Goal: Task Accomplishment & Management: Manage account settings

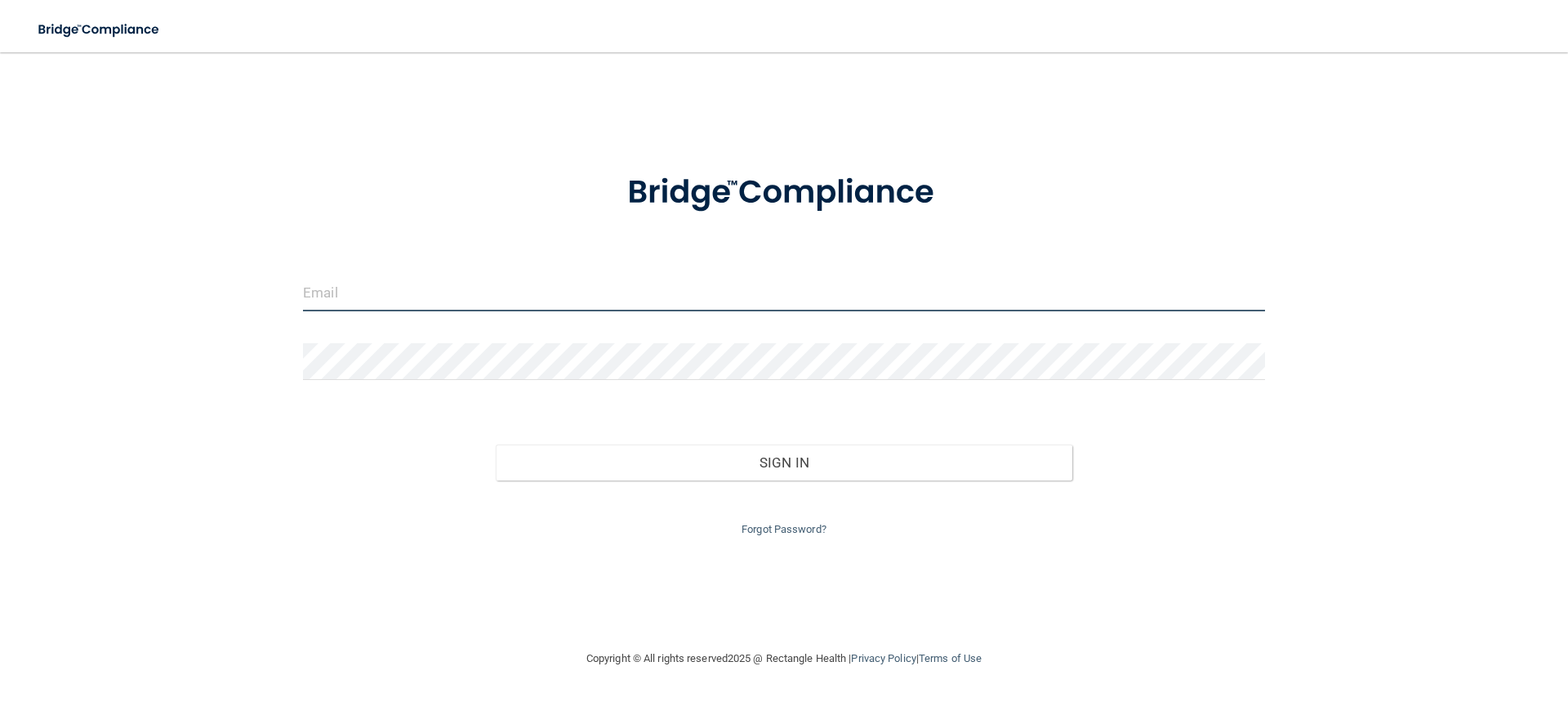
click at [476, 292] on input "email" at bounding box center [784, 292] width 962 height 37
type input "[EMAIL_ADDRESS][DOMAIN_NAME]"
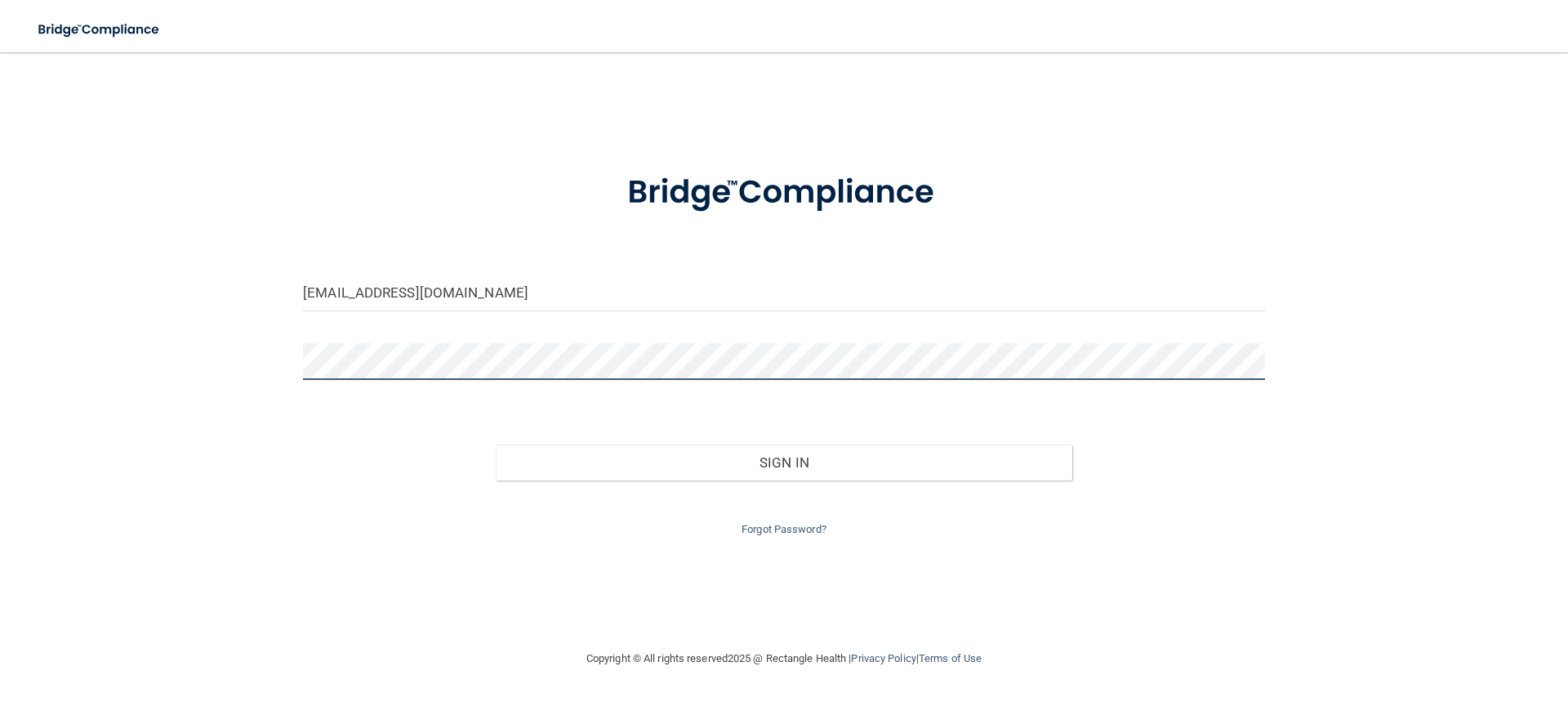
click at [133, 355] on div "[EMAIL_ADDRESS][DOMAIN_NAME] Invalid email/password. You don't have permission …" at bounding box center [784, 351] width 1502 height 564
click at [495, 445] on button "Sign In" at bounding box center [784, 463] width 577 height 36
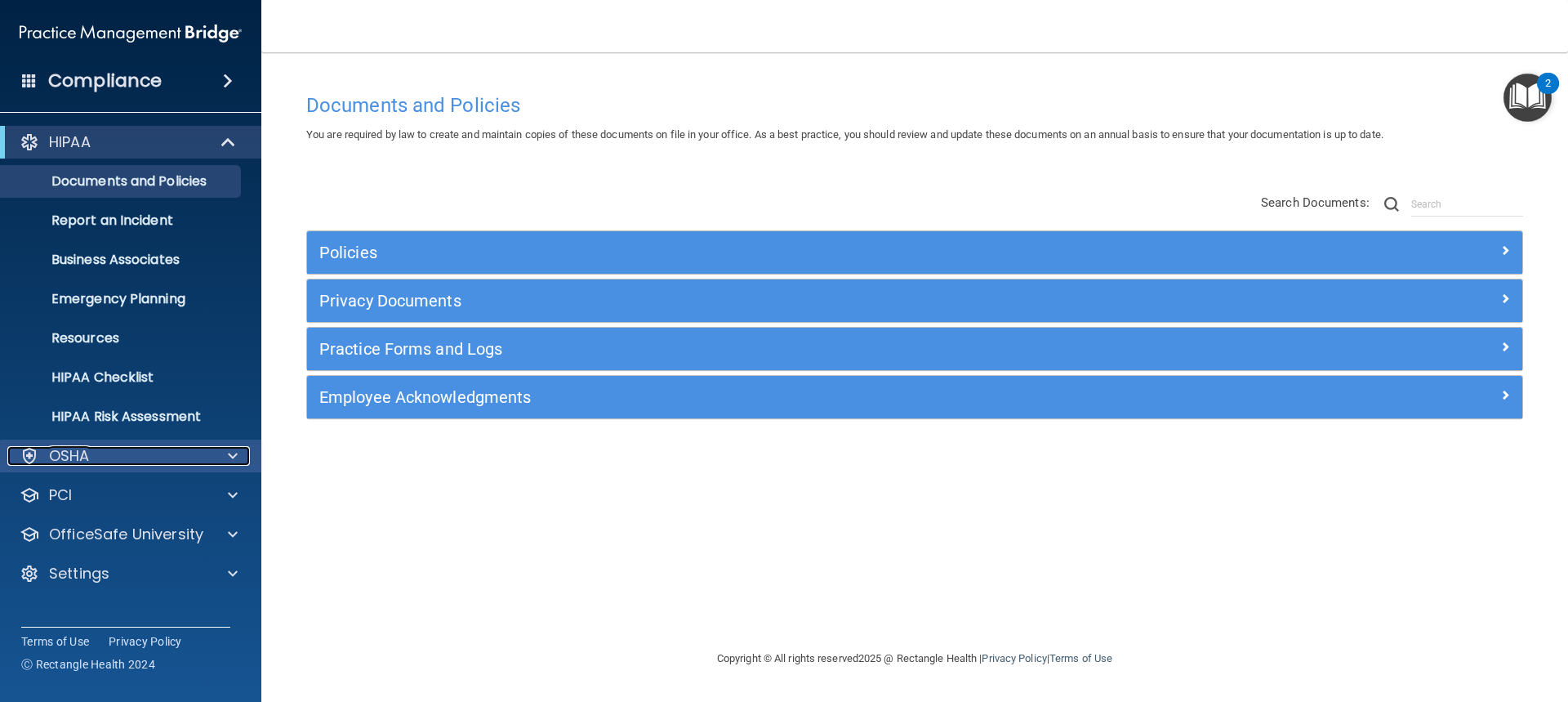
click at [88, 457] on p "OSHA" at bounding box center [70, 456] width 41 height 20
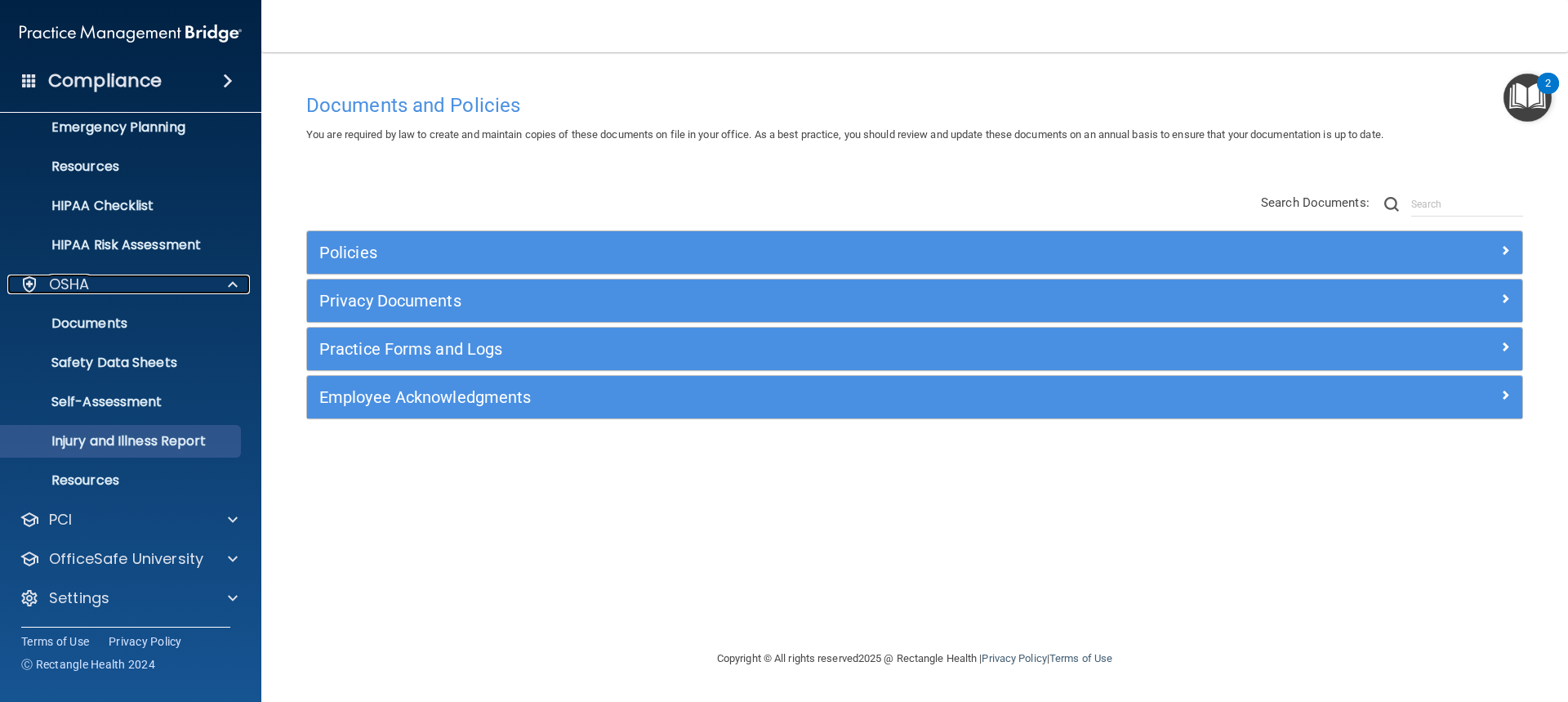
scroll to position [172, 0]
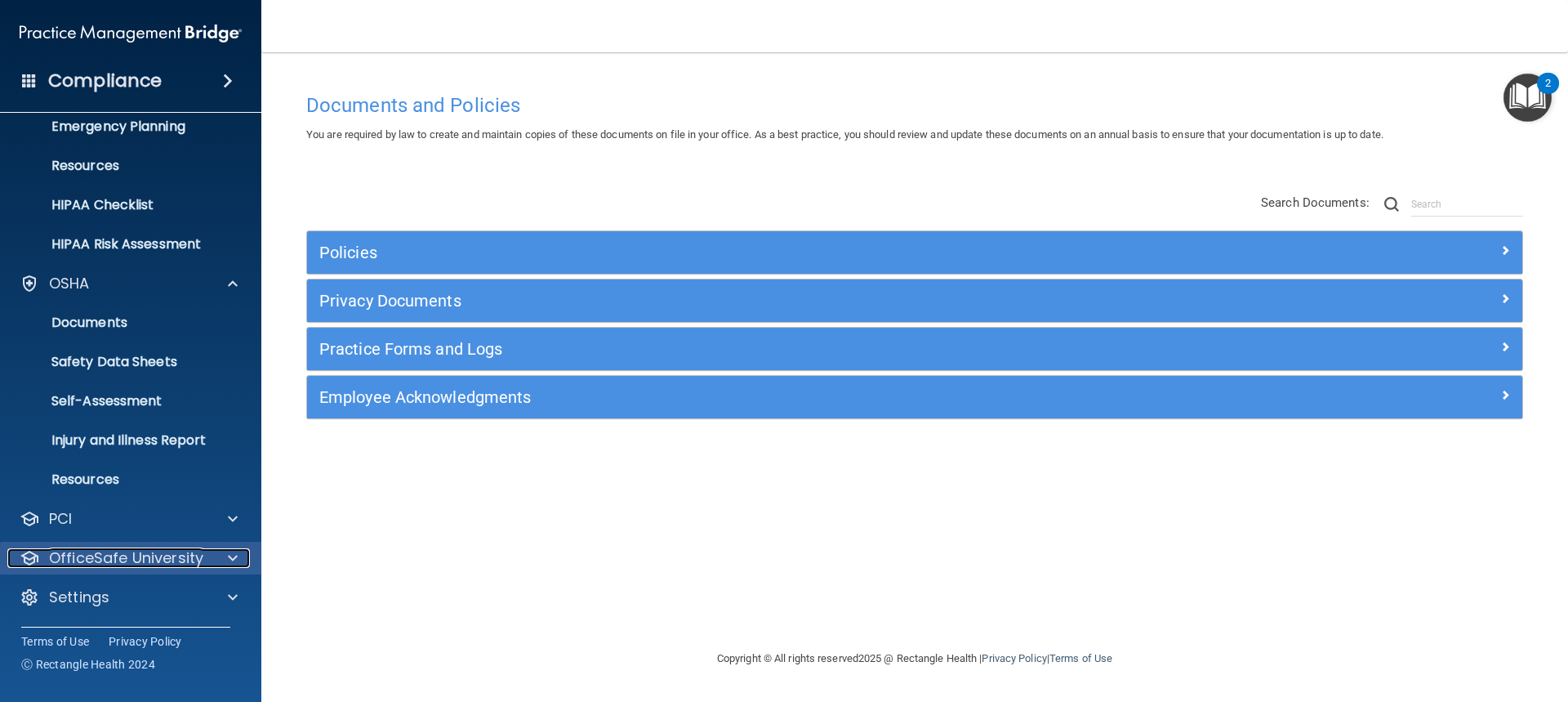
click at [102, 555] on p "OfficeSafe University" at bounding box center [126, 558] width 154 height 20
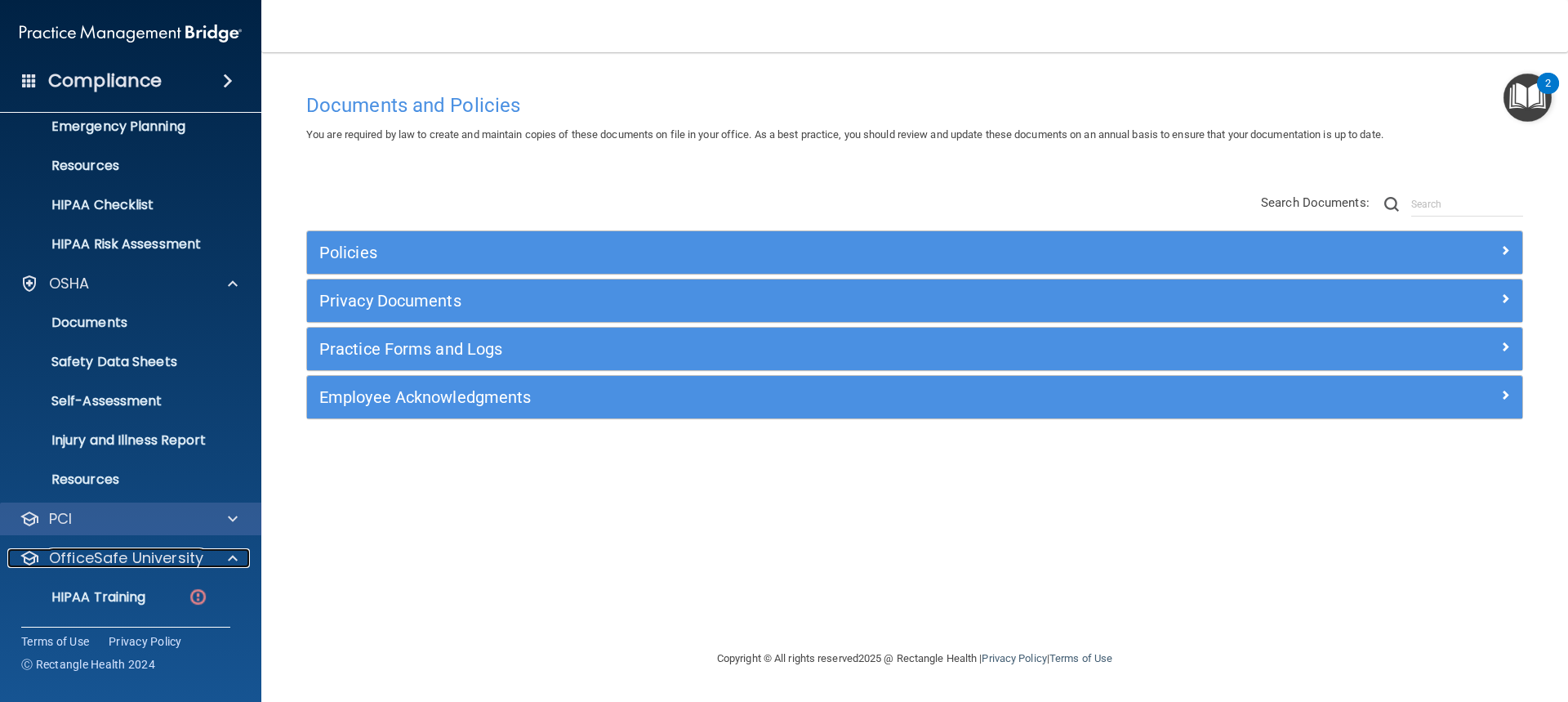
scroll to position [290, 0]
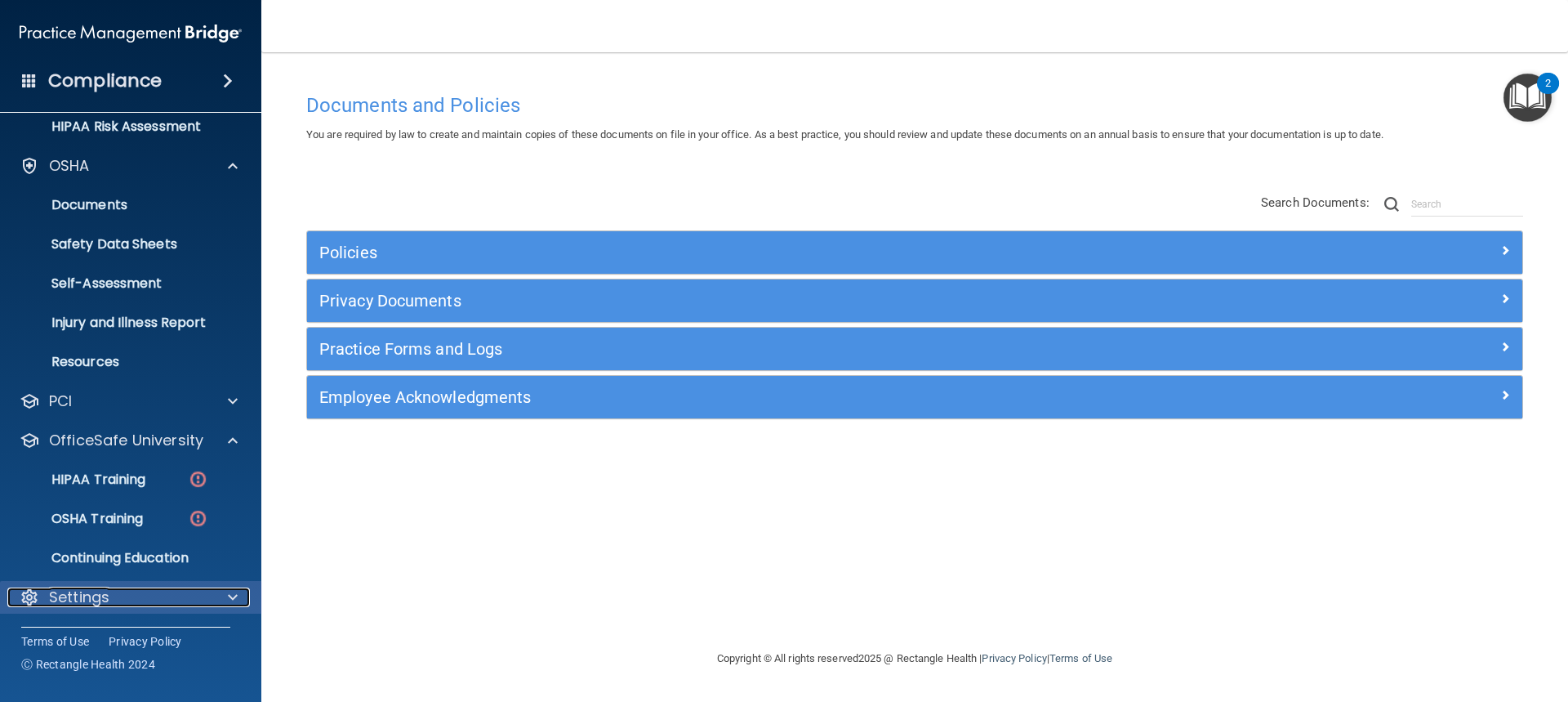
click at [104, 592] on p "Settings" at bounding box center [79, 597] width 61 height 20
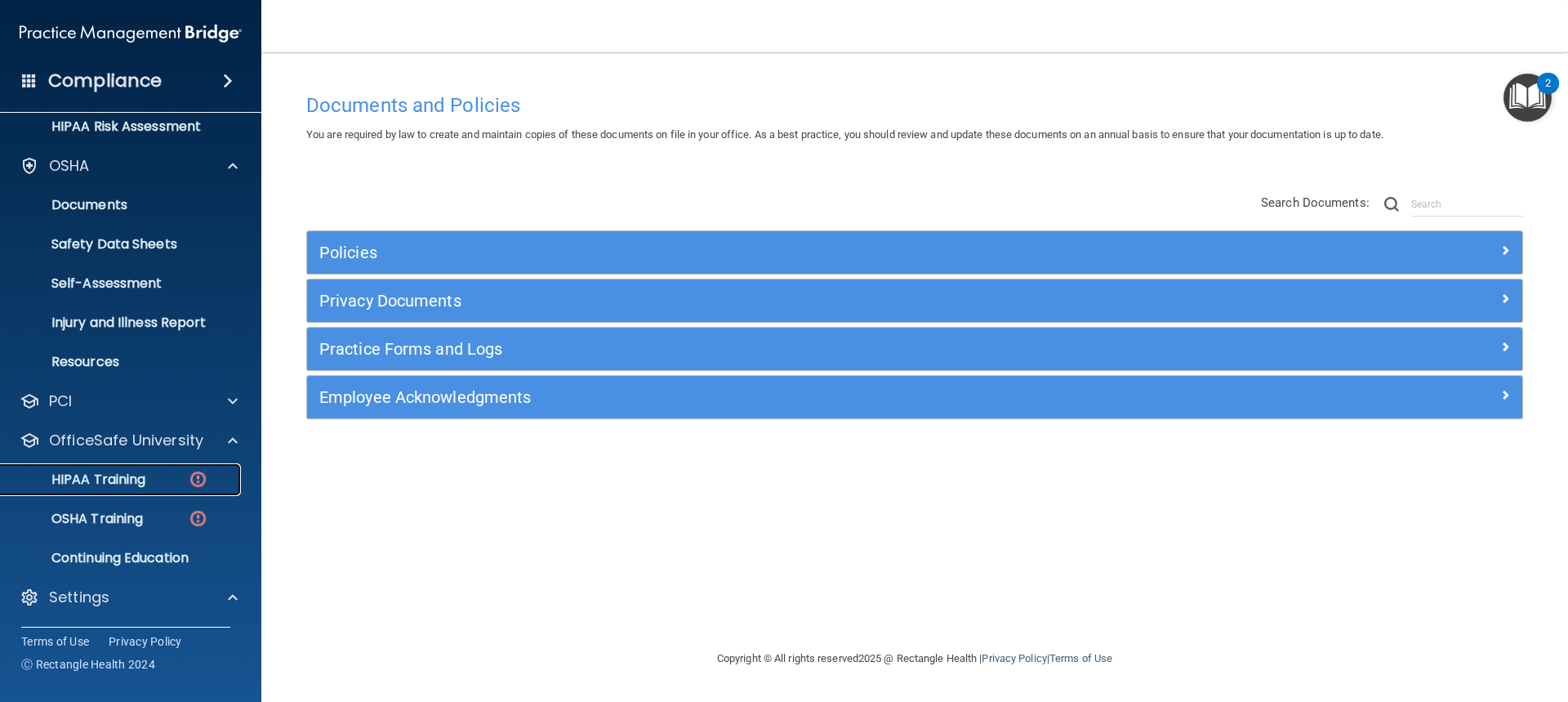
click at [138, 482] on p "HIPAA Training" at bounding box center [78, 479] width 135 height 16
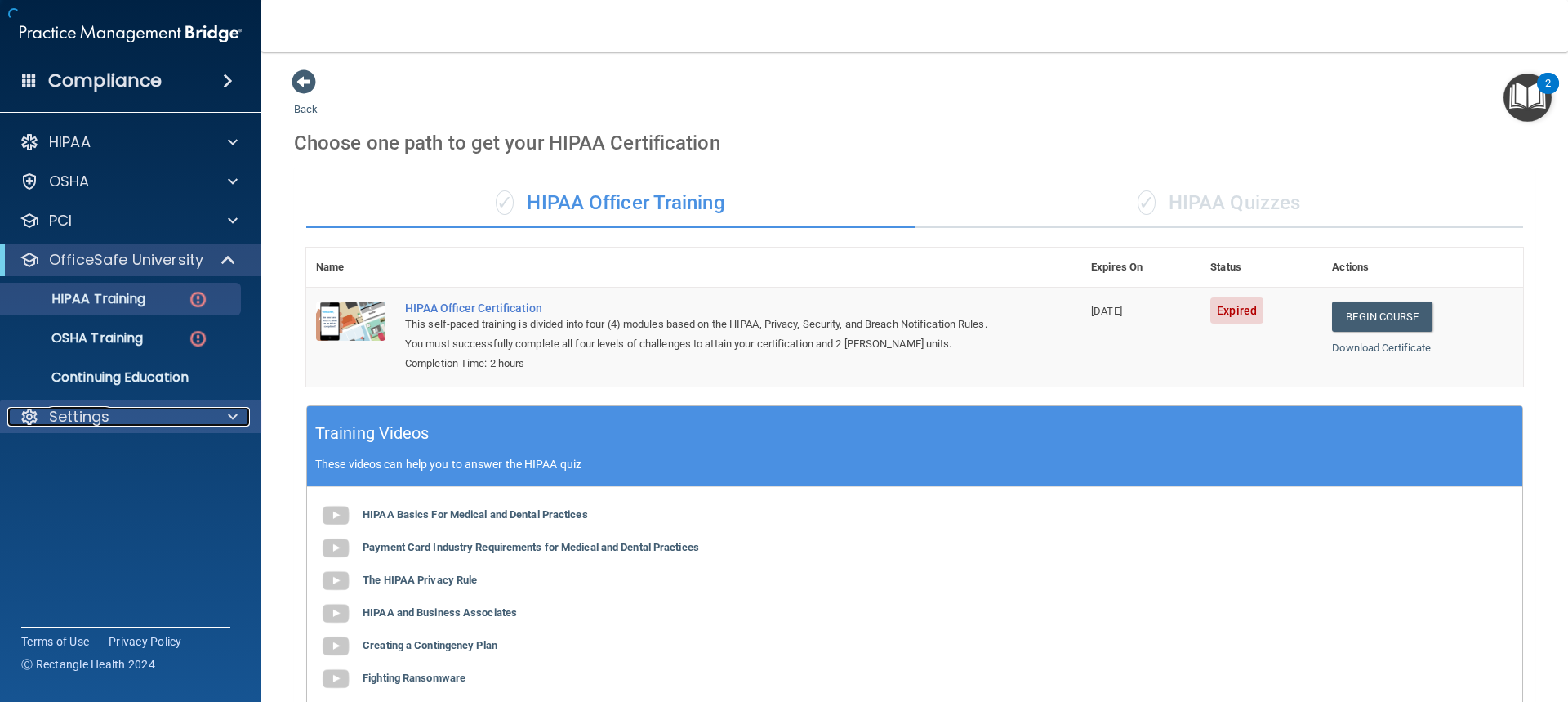
click at [88, 419] on p "Settings" at bounding box center [79, 417] width 61 height 20
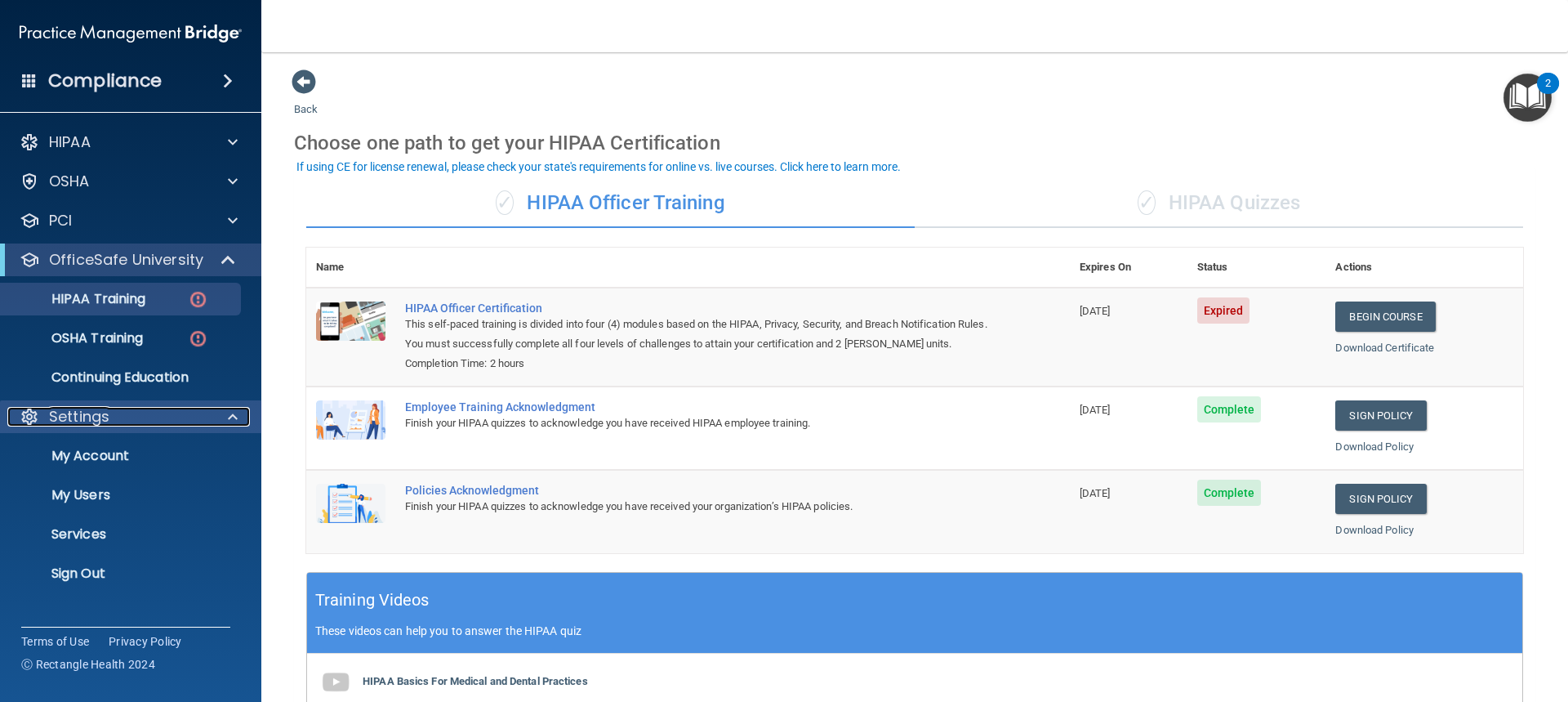
click at [88, 411] on p "Settings" at bounding box center [79, 417] width 61 height 20
click at [79, 404] on div "Settings" at bounding box center [131, 417] width 262 height 33
click at [61, 407] on p "Settings" at bounding box center [79, 417] width 61 height 20
click at [224, 263] on span at bounding box center [229, 260] width 14 height 20
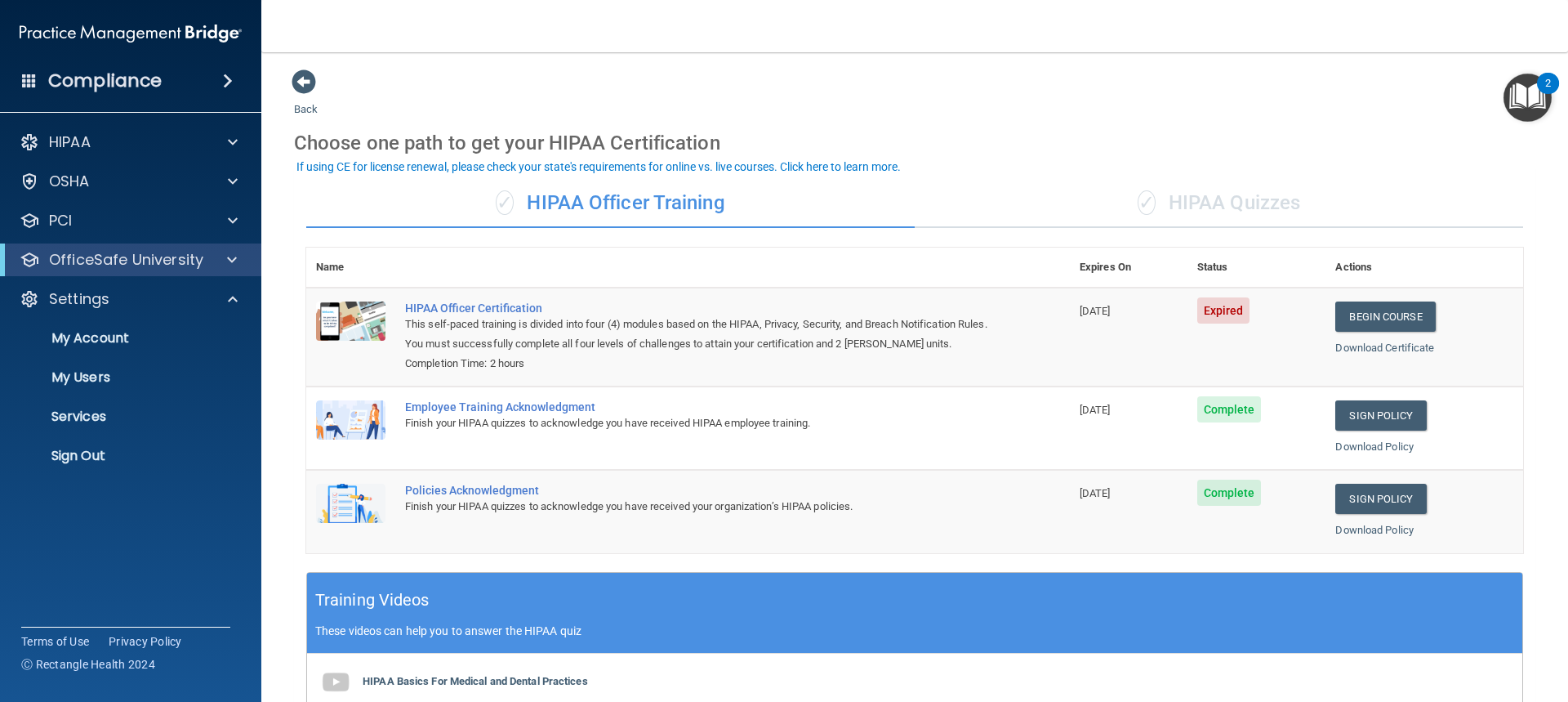
click at [57, 356] on ul "My Account My Users Services Sign Out" at bounding box center [131, 393] width 296 height 156
click at [73, 379] on p "My Users" at bounding box center [122, 378] width 223 height 16
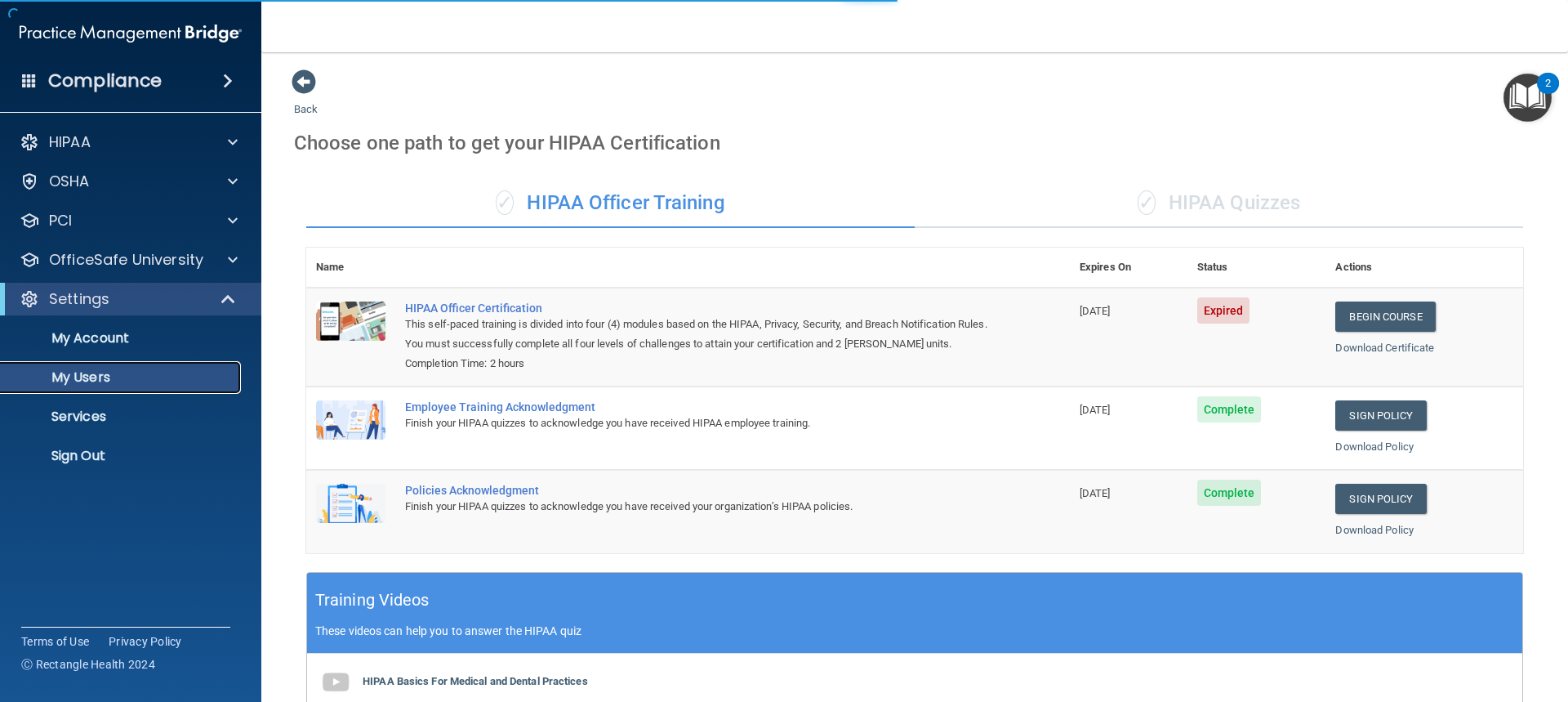
click at [97, 378] on p "My Users" at bounding box center [122, 378] width 223 height 16
select select "20"
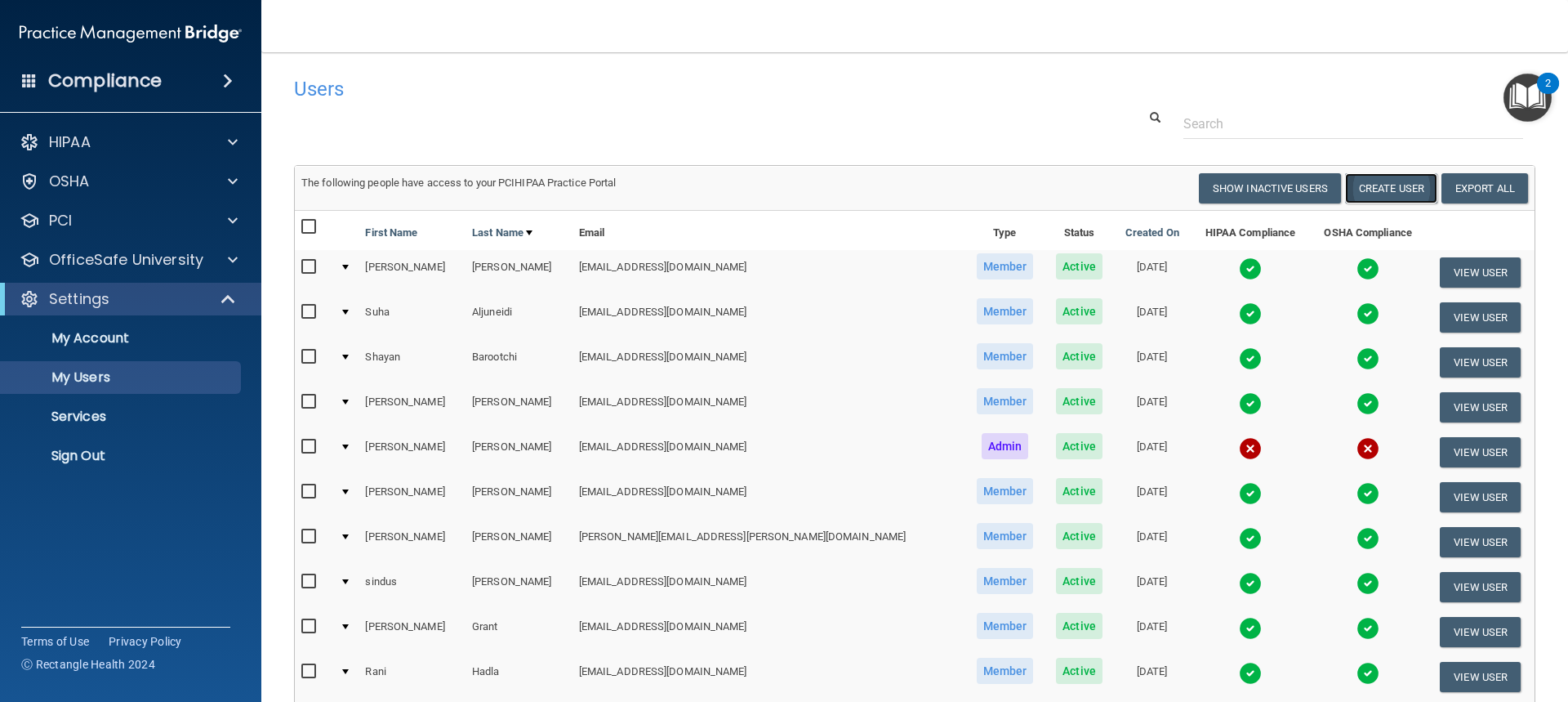
click at [1358, 188] on button "Create User" at bounding box center [1391, 188] width 93 height 30
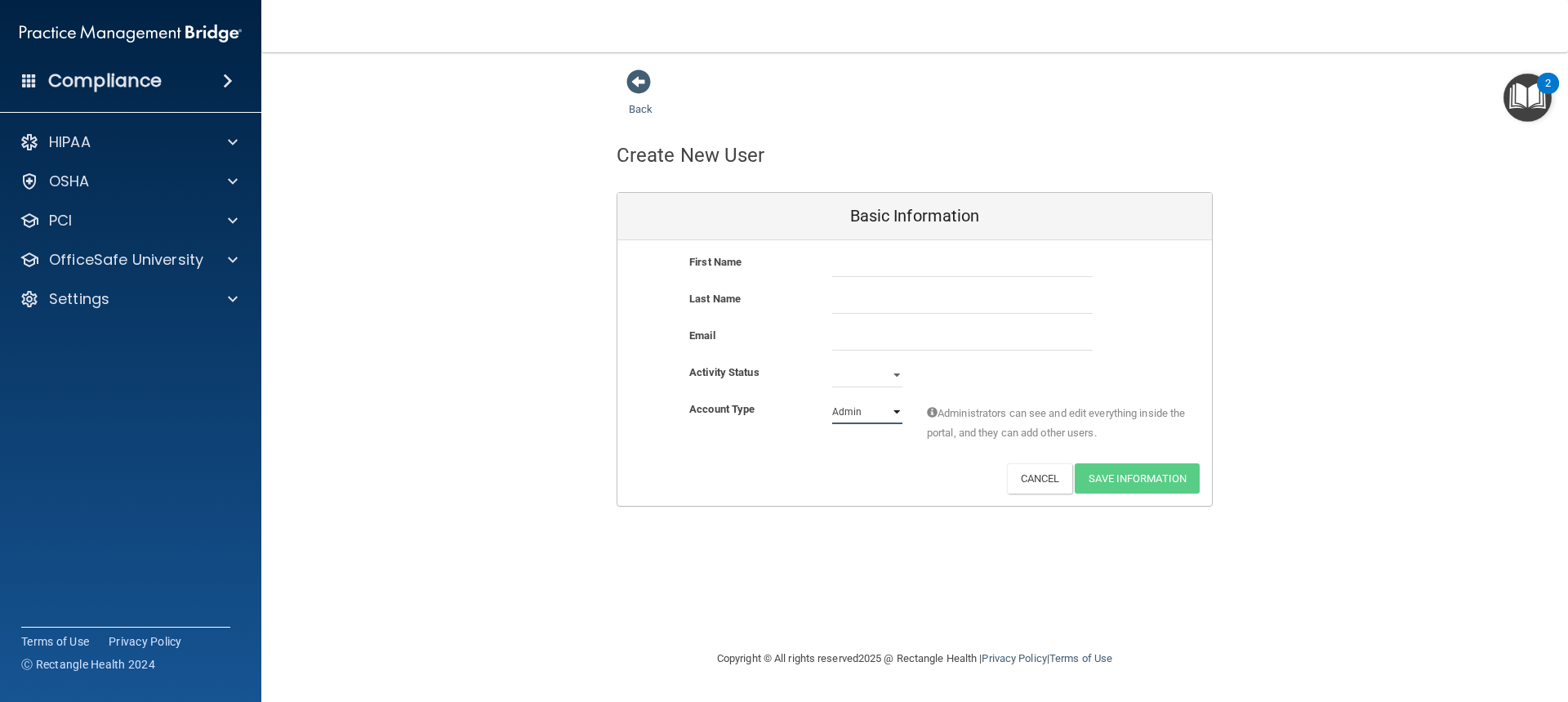
click at [875, 419] on select "Admin Member" at bounding box center [867, 412] width 70 height 25
select select "practice_member"
click at [832, 400] on select "Admin Member" at bounding box center [867, 412] width 70 height 25
click at [879, 290] on input "text" at bounding box center [962, 301] width 260 height 25
drag, startPoint x: 874, startPoint y: 272, endPoint x: 892, endPoint y: 279, distance: 19.3
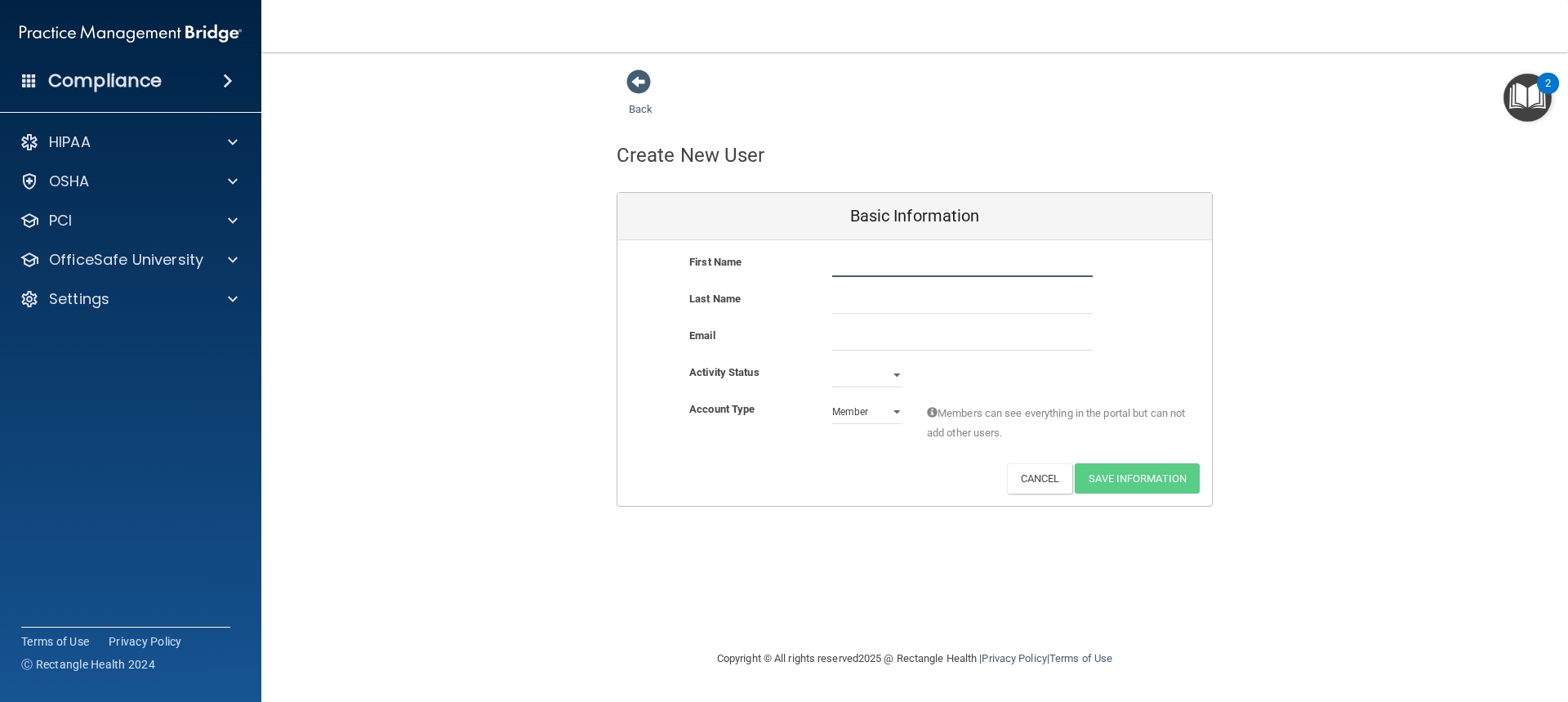
click at [874, 272] on input "text" at bounding box center [962, 265] width 260 height 25
type input "enter all the info"
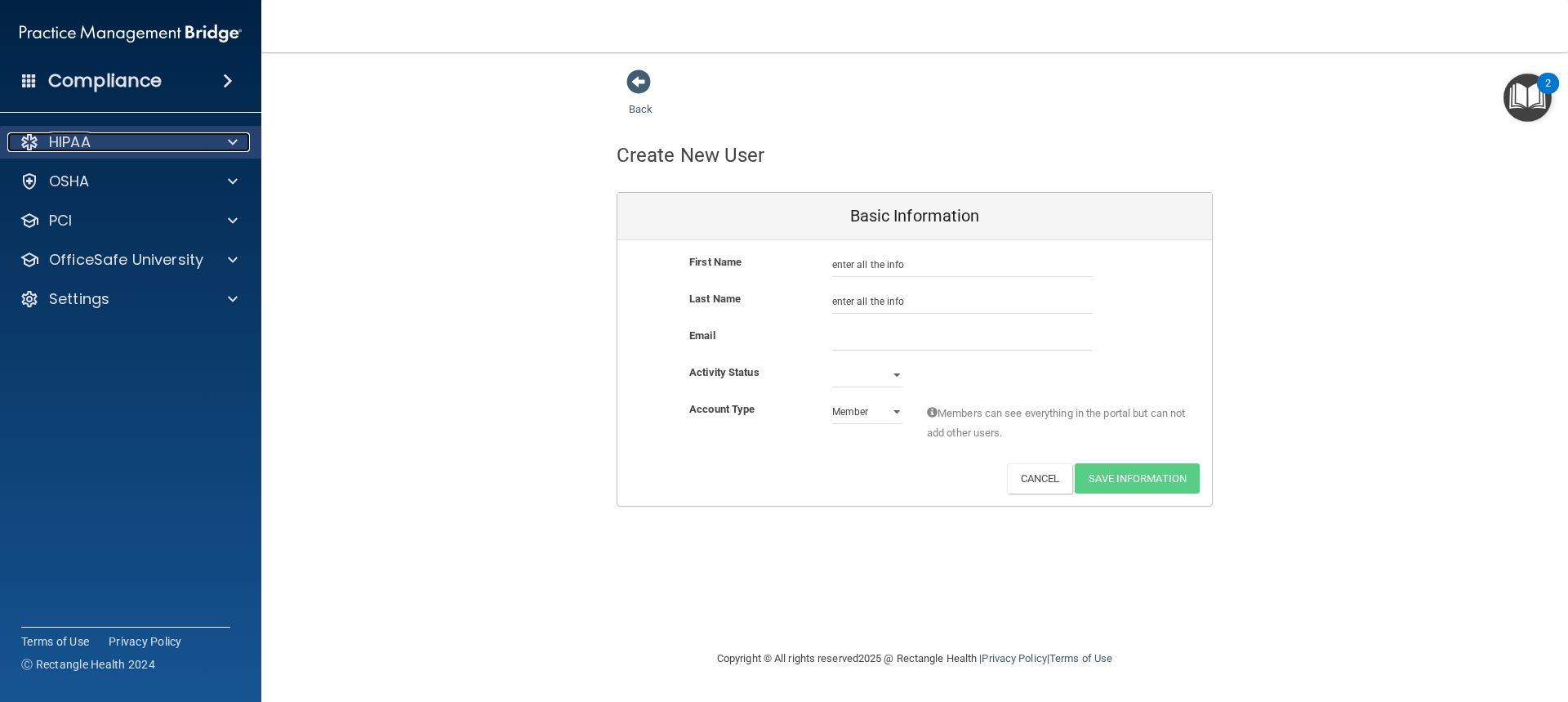
click at [41, 141] on div "HIPAA" at bounding box center [108, 143] width 202 height 20
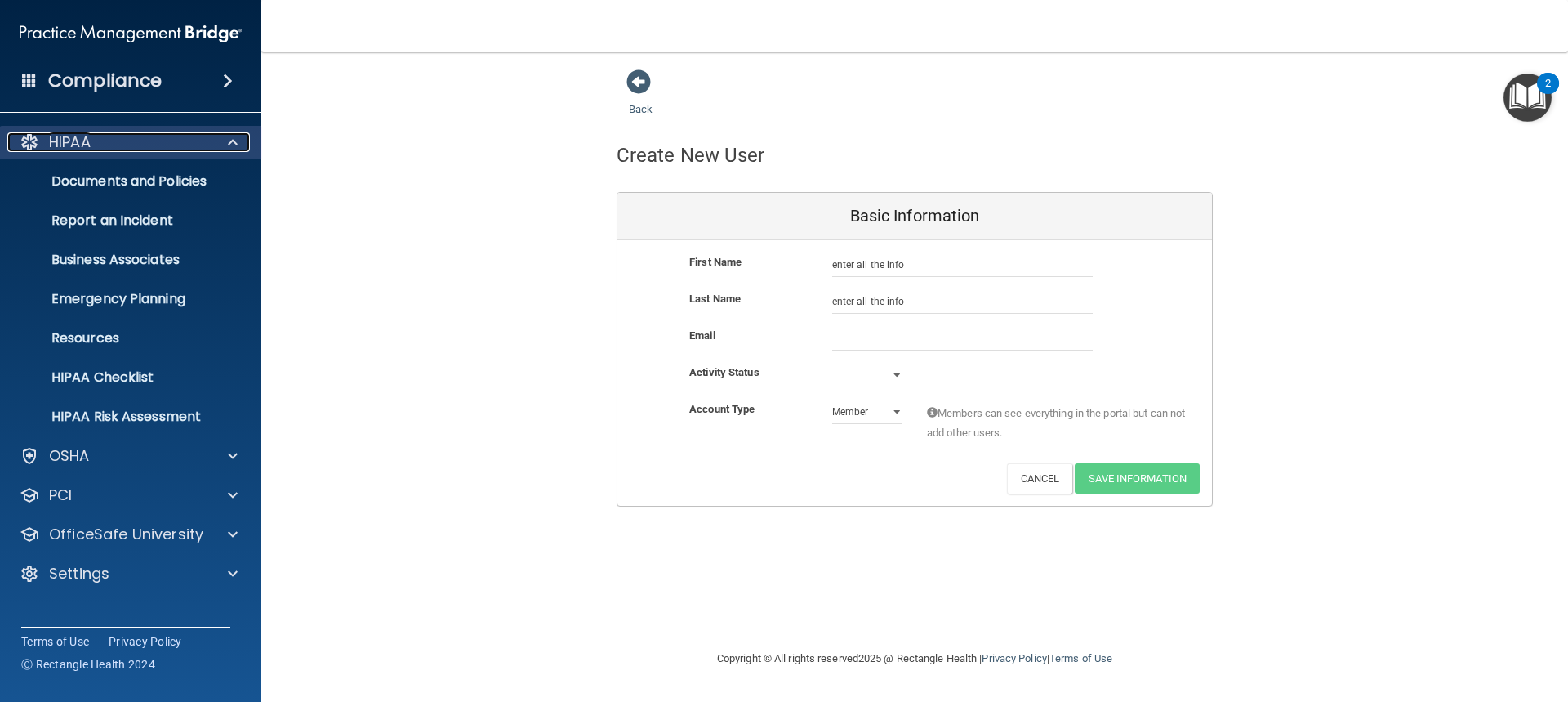
click at [67, 135] on p "HIPAA" at bounding box center [70, 143] width 42 height 20
